Goal: Book appointment/travel/reservation

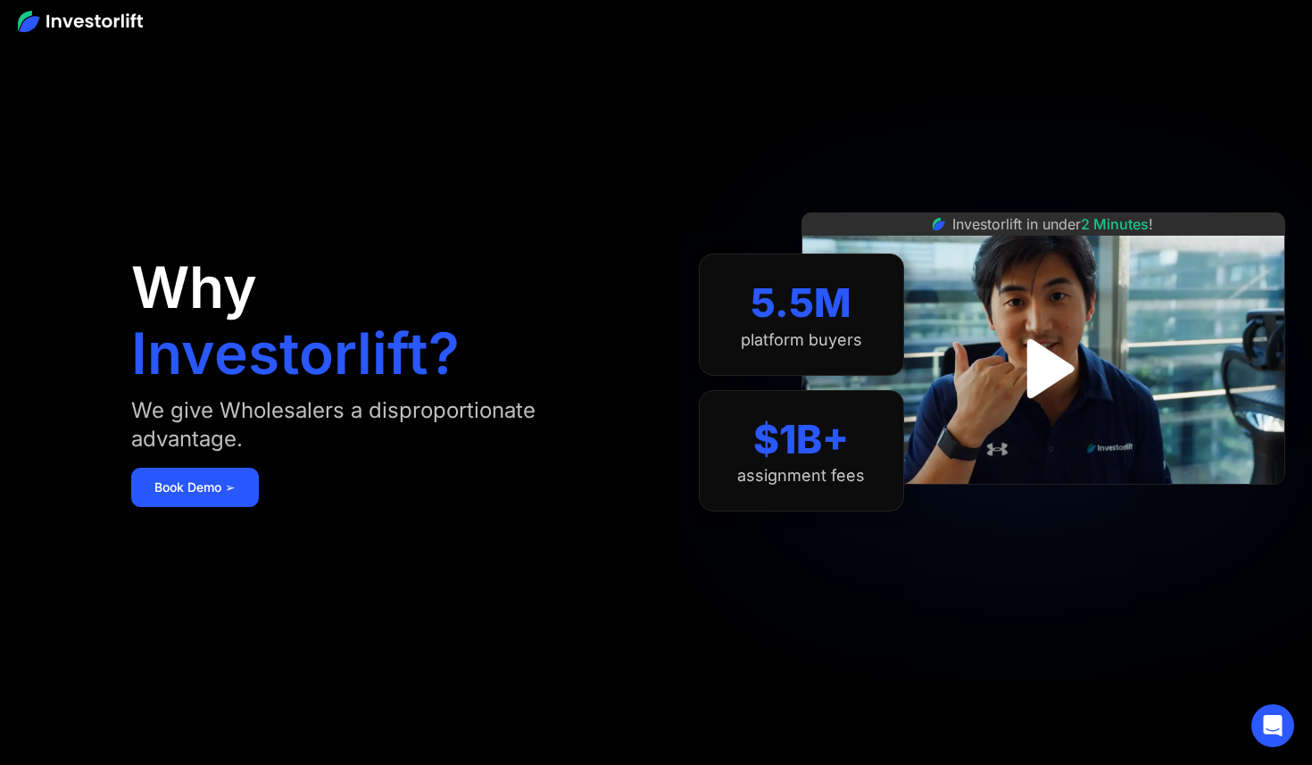
click at [1048, 361] on img "open lightbox" at bounding box center [1043, 367] width 107 height 107
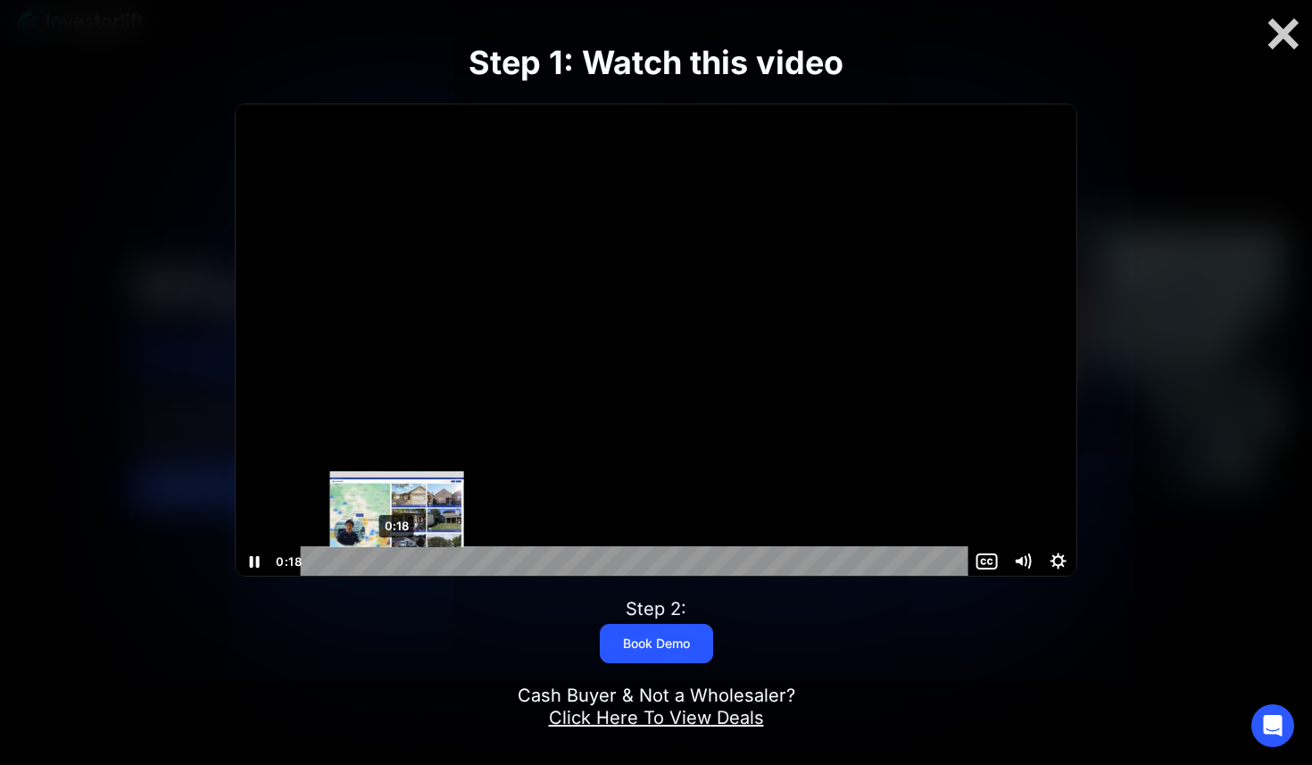
scroll to position [1, 0]
drag, startPoint x: 397, startPoint y: 559, endPoint x: 253, endPoint y: 543, distance: 145.5
click at [253, 543] on div "Click for sound @keyframes VOLUME_SMALL_WAVE_FLASH { 0% { opacity: 0; } 33% { o…" at bounding box center [656, 340] width 840 height 472
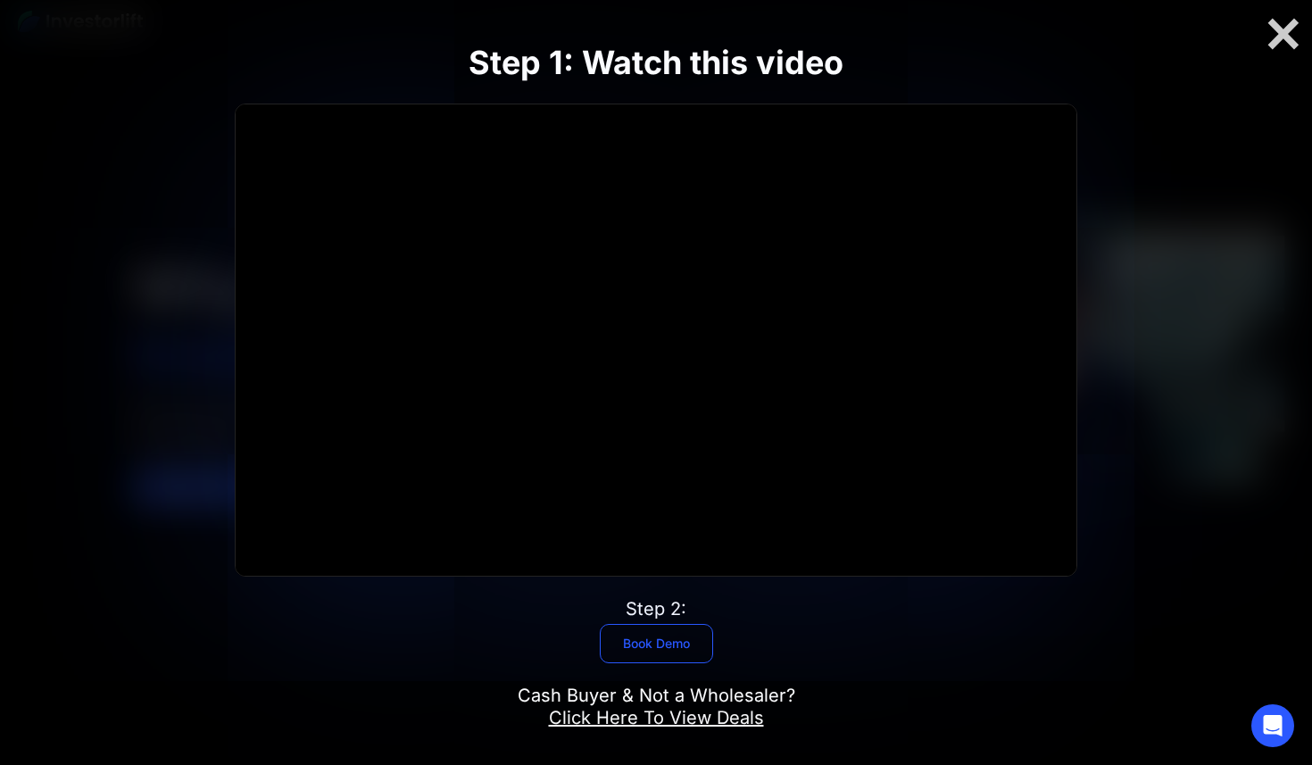
click at [661, 641] on link "Book Demo" at bounding box center [656, 643] width 113 height 39
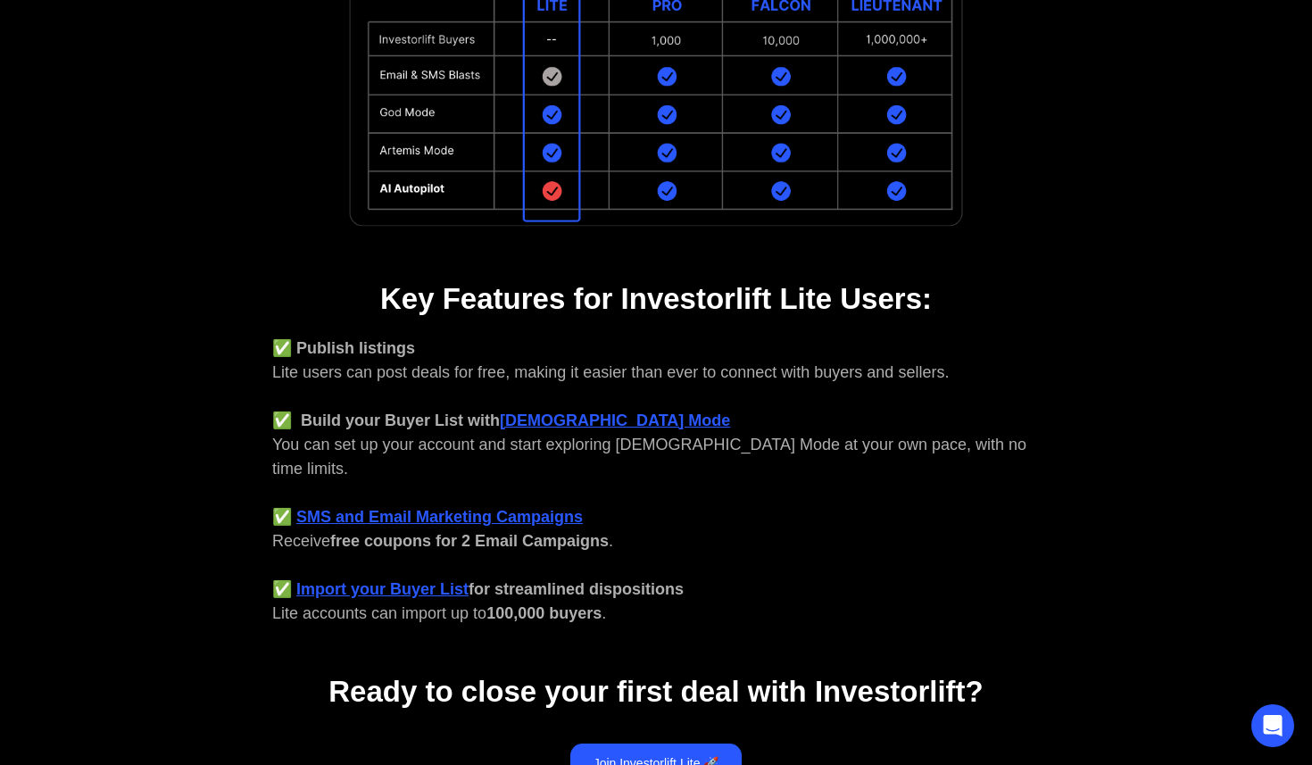
scroll to position [481, 0]
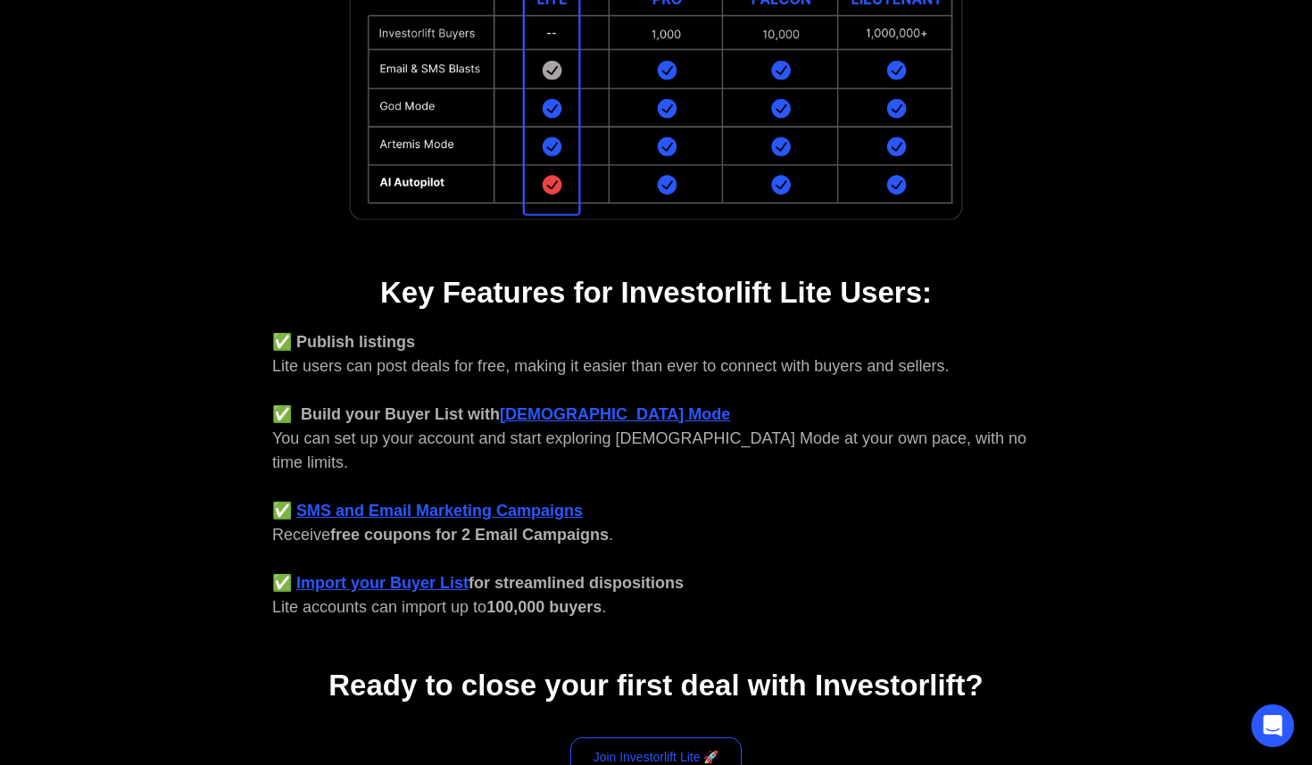
click at [670, 737] on link "Join Investorlift Lite 🚀" at bounding box center [656, 756] width 172 height 39
